Goal: Transaction & Acquisition: Purchase product/service

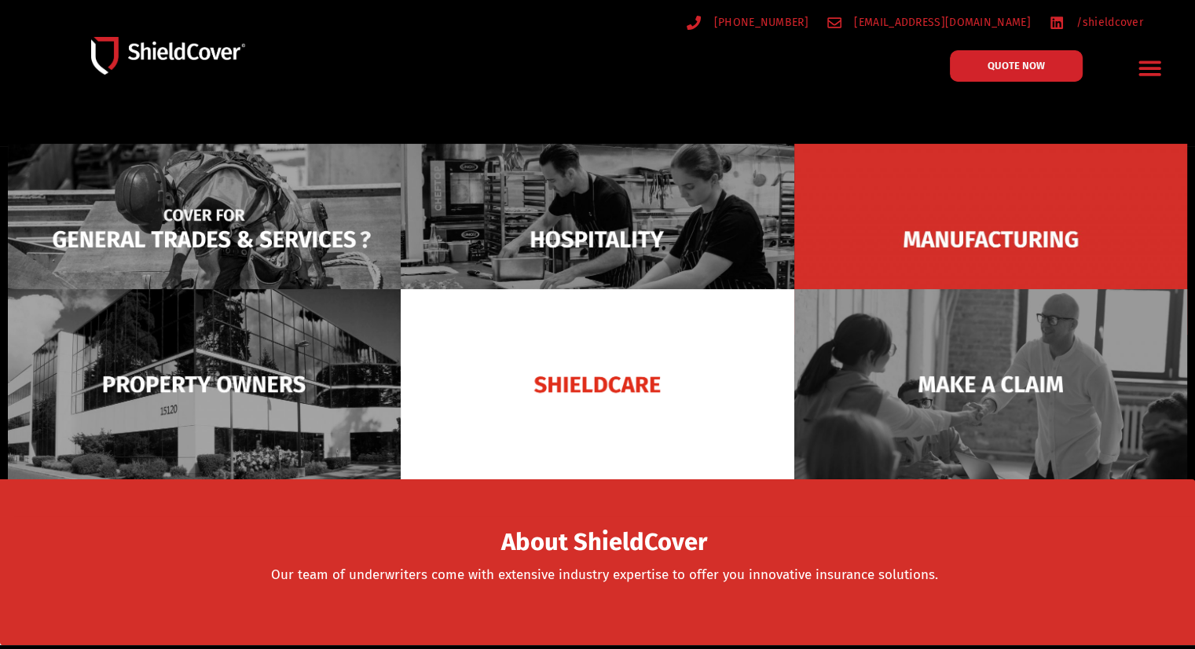
click at [254, 234] on img at bounding box center [204, 239] width 393 height 191
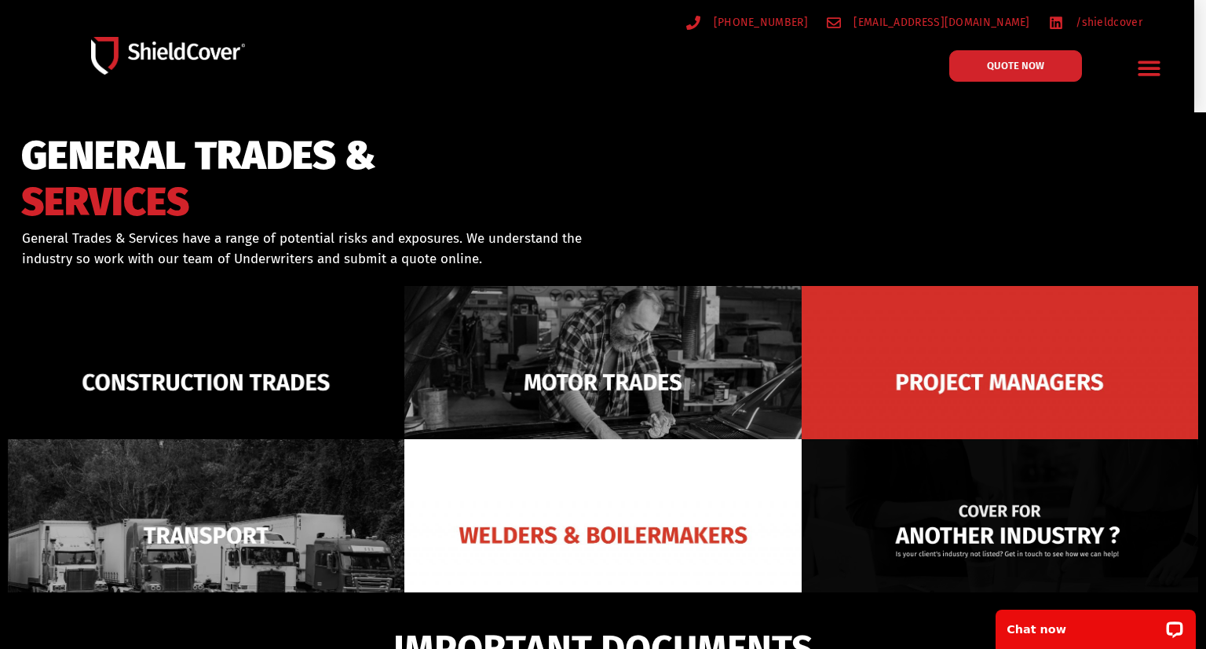
click at [933, 501] on img at bounding box center [1000, 535] width 397 height 192
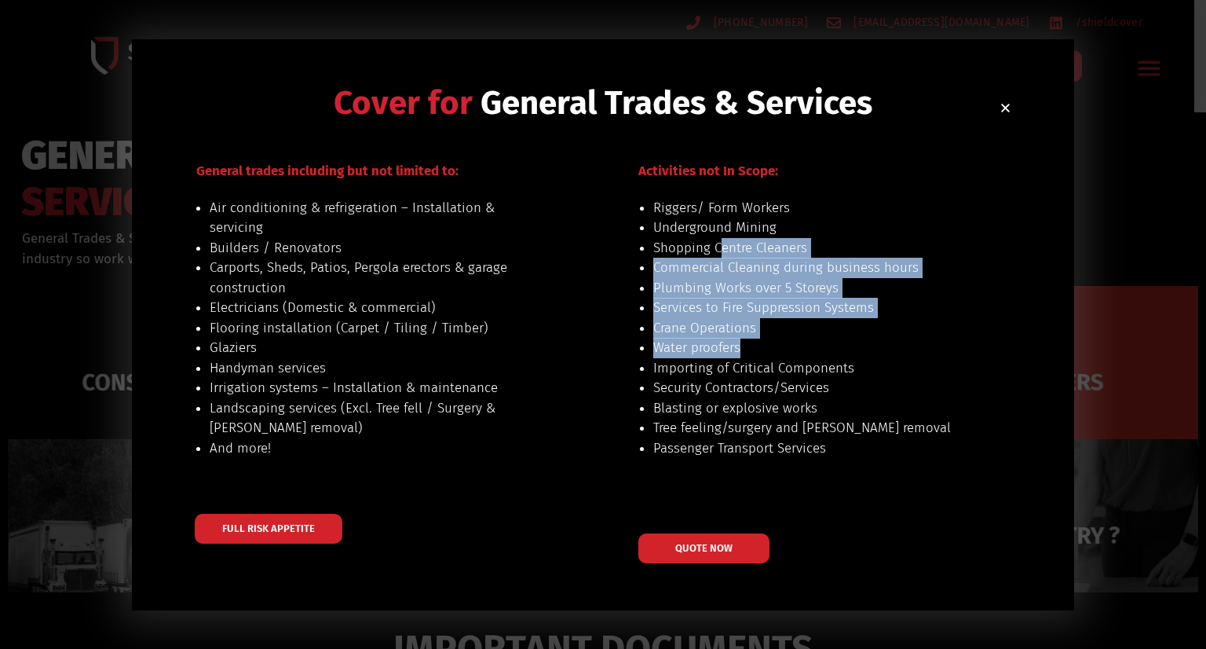
drag, startPoint x: 723, startPoint y: 238, endPoint x: 744, endPoint y: 352, distance: 115.8
click at [744, 352] on ul "Riggers/ Form Workers Underground Mining Shopping Centre Cleaners Commercial Cl…" at bounding box center [817, 328] width 328 height 261
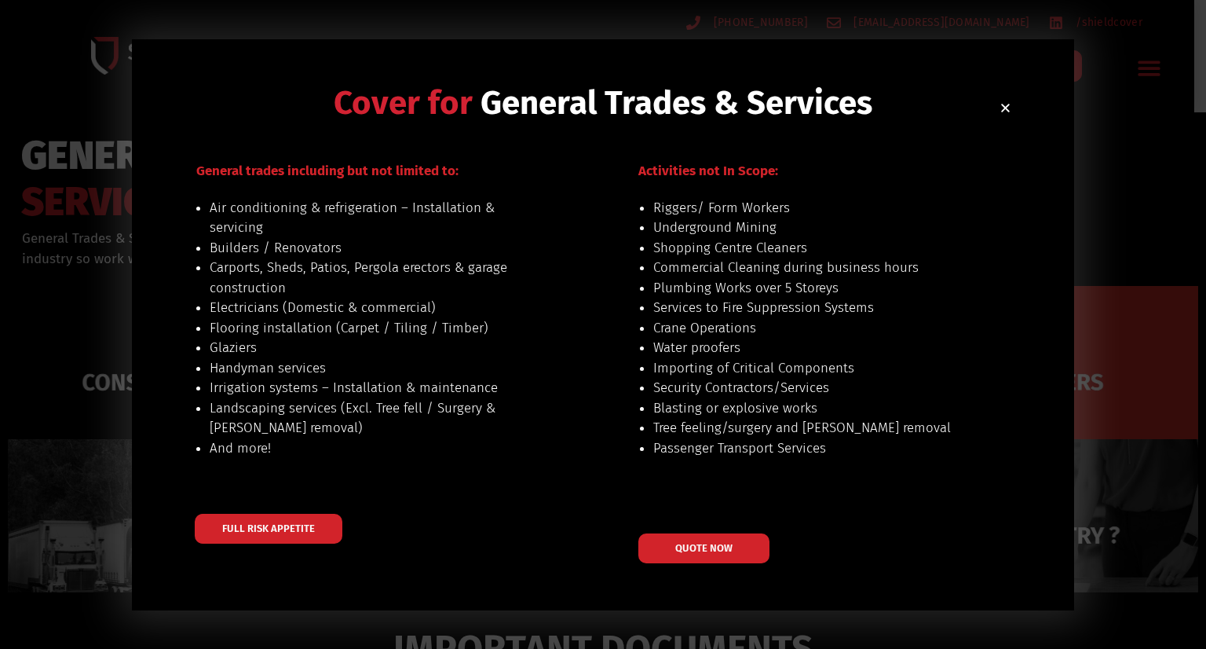
click at [767, 361] on li "Importing of Critical Components" at bounding box center [817, 368] width 328 height 20
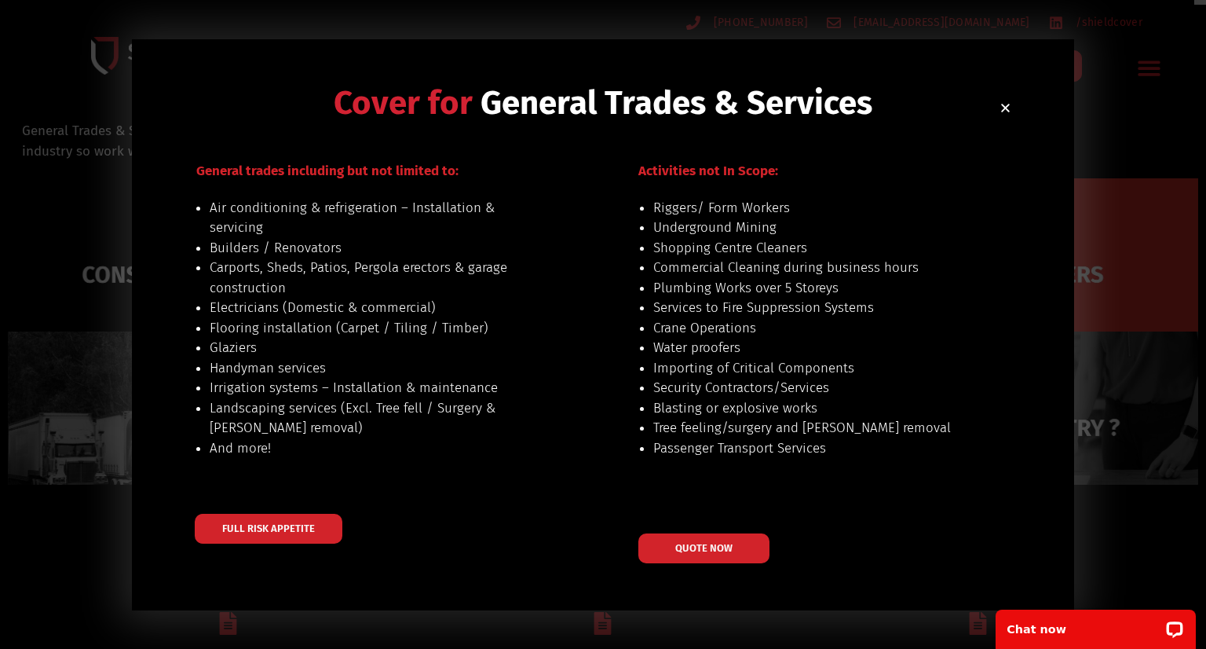
scroll to position [112, 0]
click at [693, 544] on span "QUOTE NOW" at bounding box center [703, 547] width 63 height 11
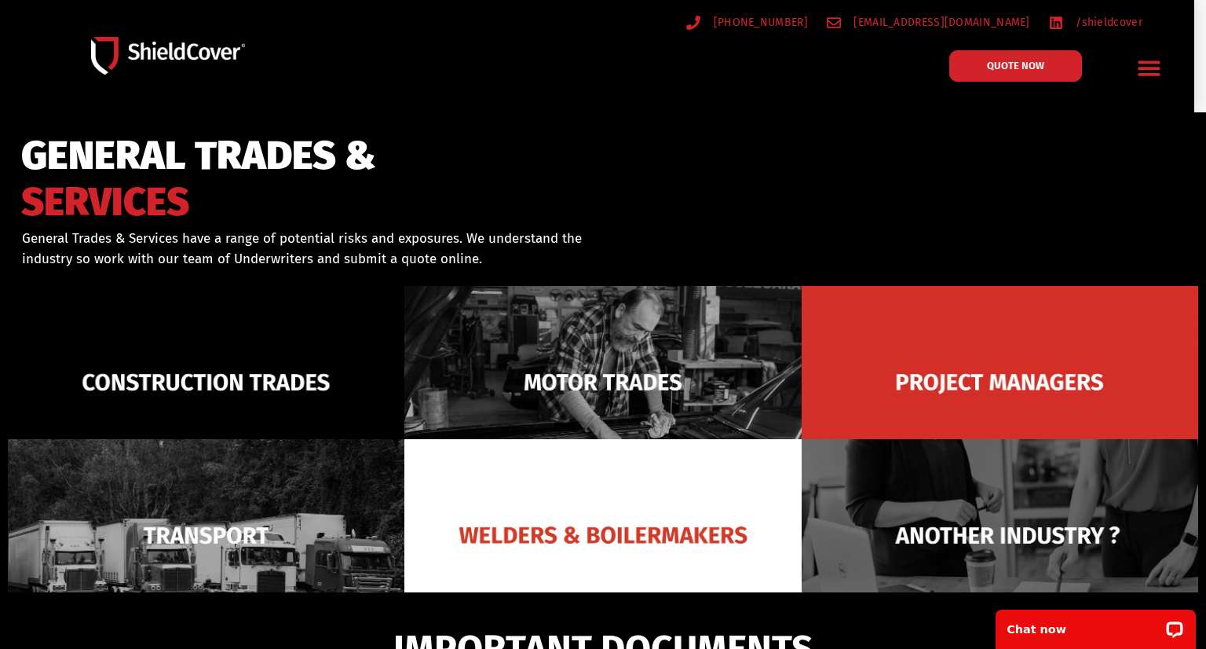
drag, startPoint x: 993, startPoint y: 20, endPoint x: 899, endPoint y: 45, distance: 97.3
